Goal: Check status: Check status

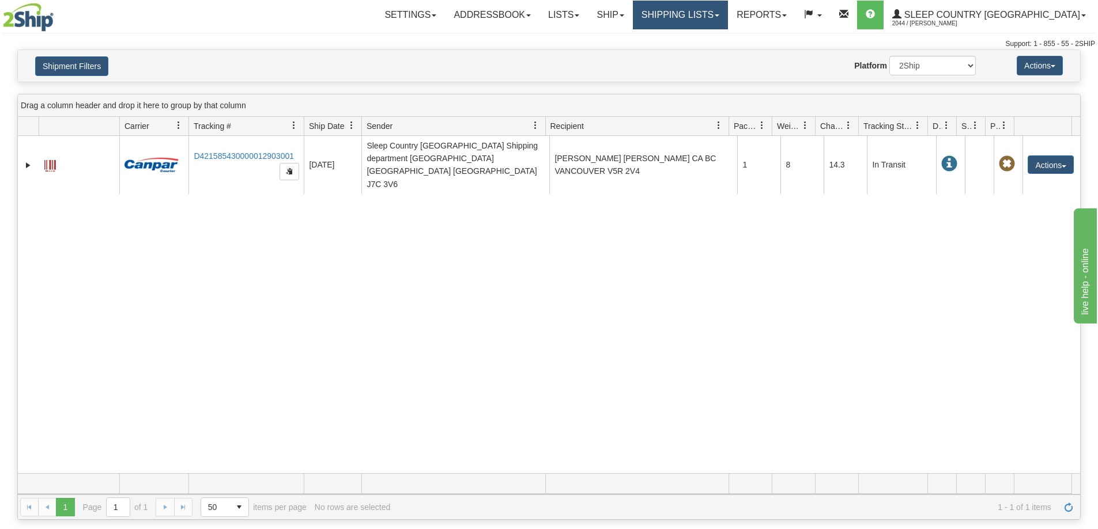
drag, startPoint x: 0, startPoint y: 0, endPoint x: 732, endPoint y: 25, distance: 732.7
click at [728, 13] on link "Shipping lists" at bounding box center [680, 15] width 95 height 29
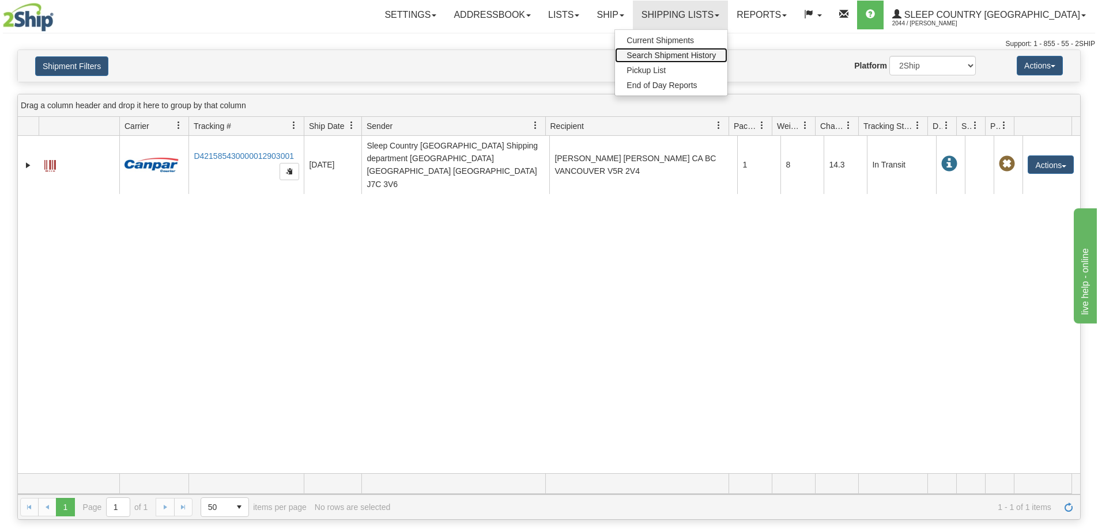
click at [716, 55] on span "Search Shipment History" at bounding box center [670, 55] width 89 height 9
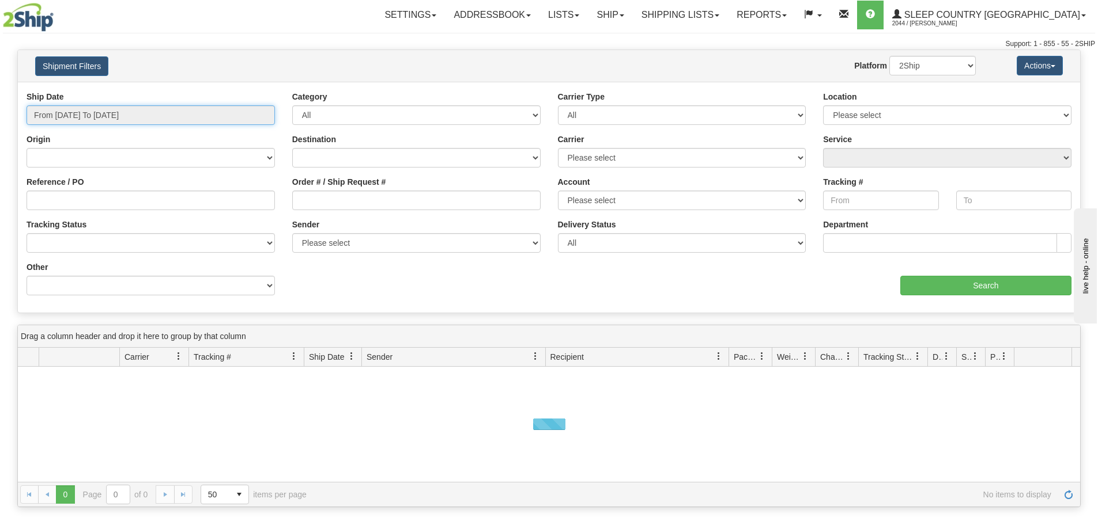
drag, startPoint x: 0, startPoint y: 0, endPoint x: 73, endPoint y: 160, distance: 175.6
click at [75, 119] on input "From [DATE] To [DATE]" at bounding box center [151, 115] width 248 height 20
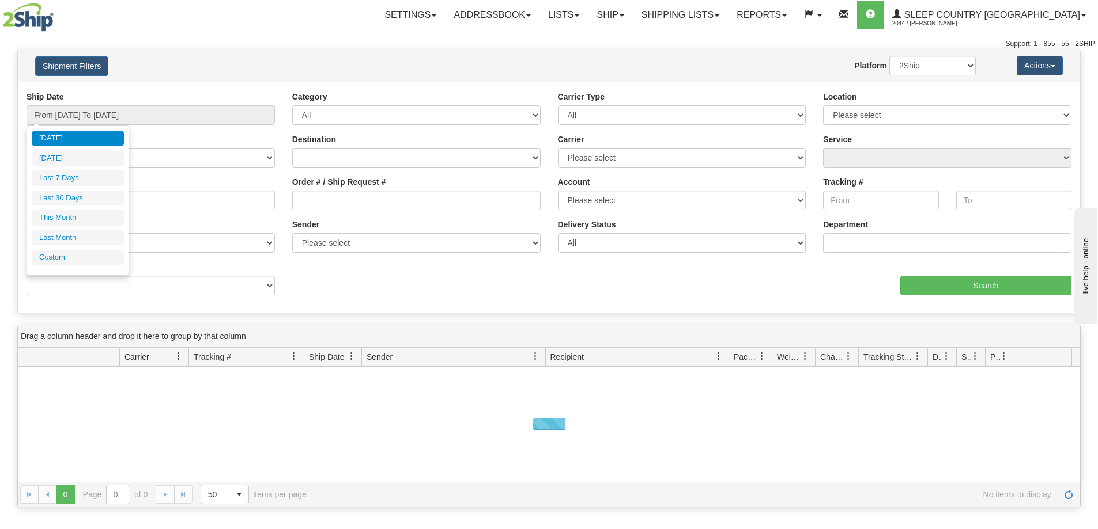
click at [63, 197] on li "Last 30 Days" at bounding box center [78, 199] width 92 height 16
type input "From [DATE] To [DATE]"
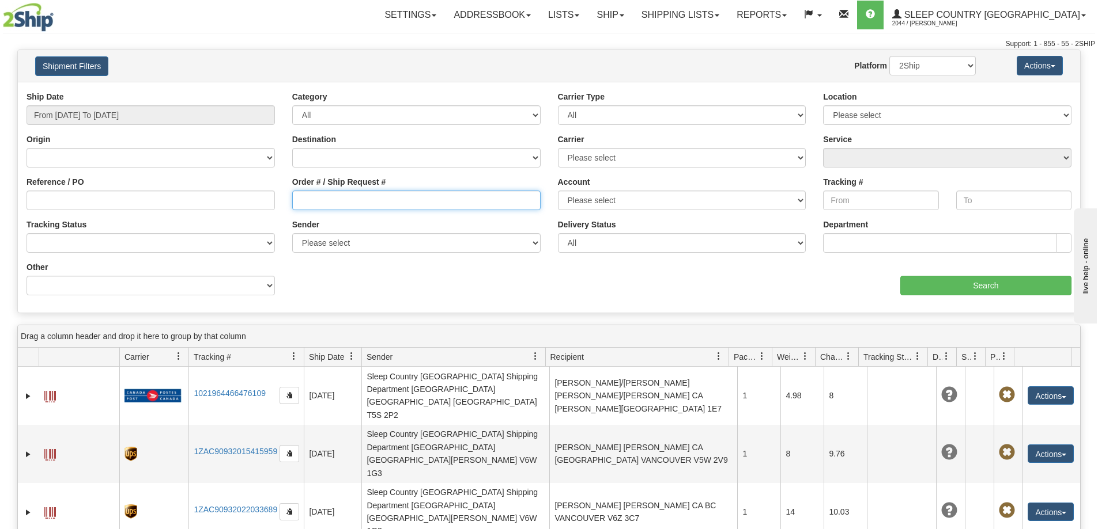
click at [321, 206] on input "Order # / Ship Request #" at bounding box center [416, 201] width 248 height 20
paste input "9007H976691"
type input "9007H976691"
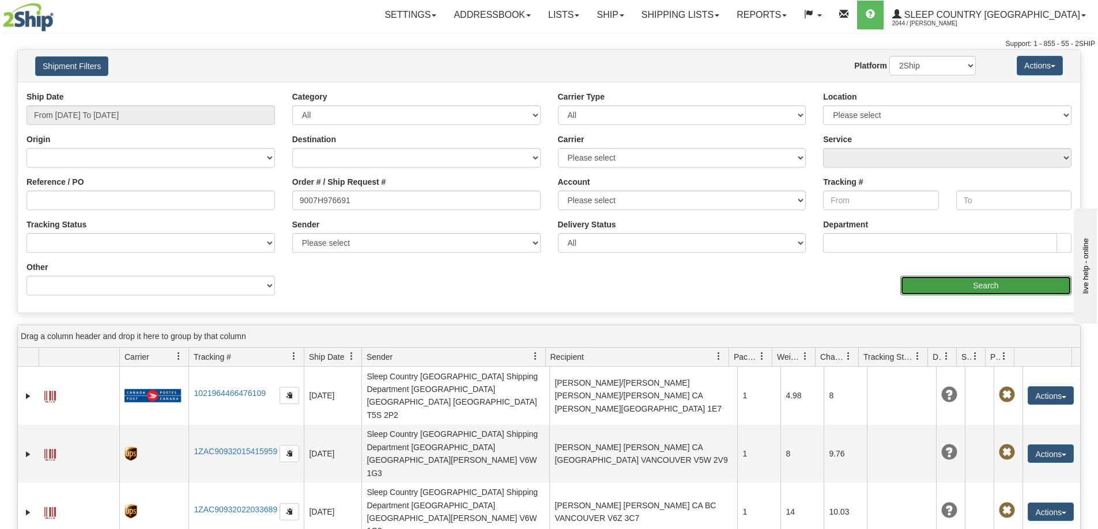
click at [959, 285] on input "Search" at bounding box center [985, 286] width 171 height 20
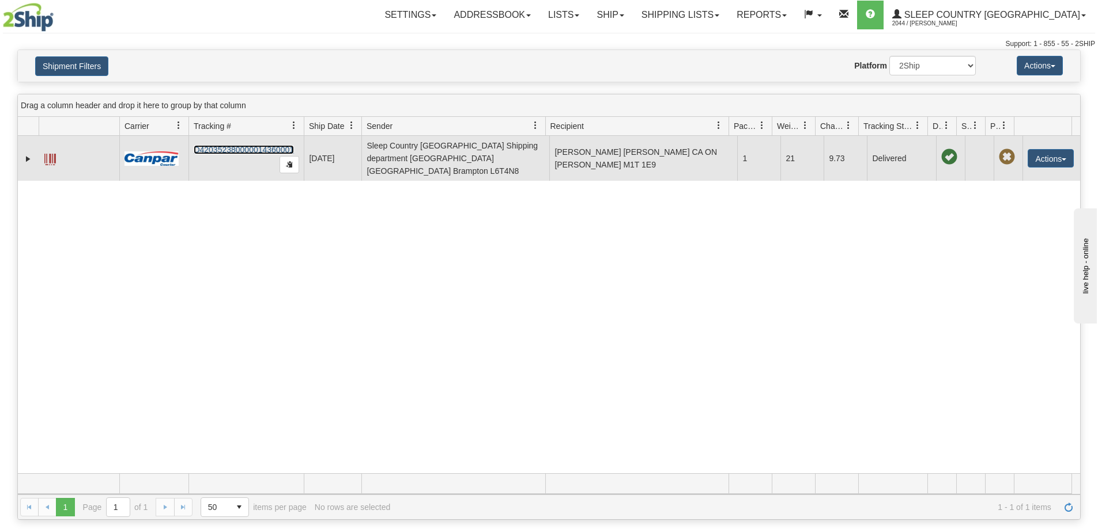
click at [226, 145] on link "D420352380000014360001" at bounding box center [244, 149] width 100 height 9
